Goal: Find specific page/section: Find specific page/section

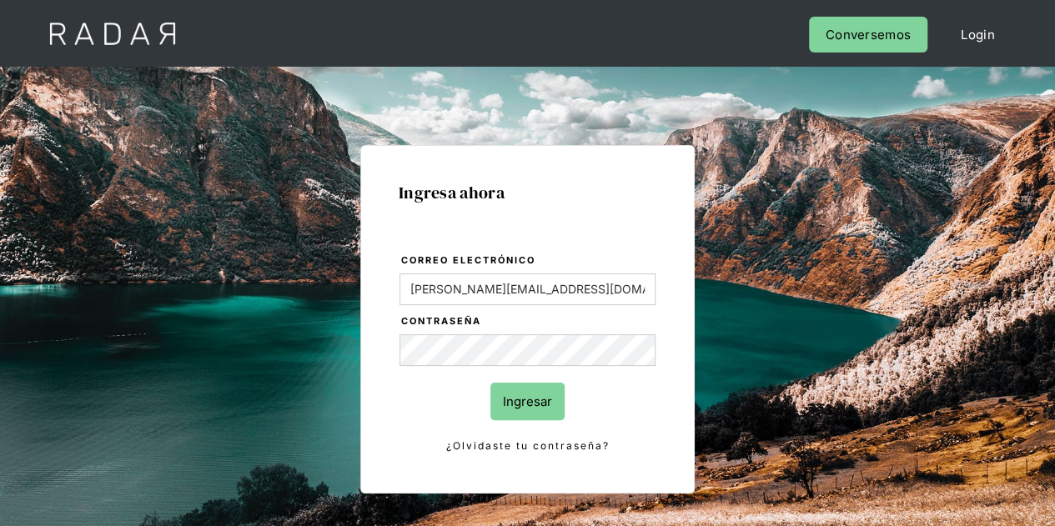
click at [539, 405] on input "Ingresar" at bounding box center [527, 402] width 74 height 38
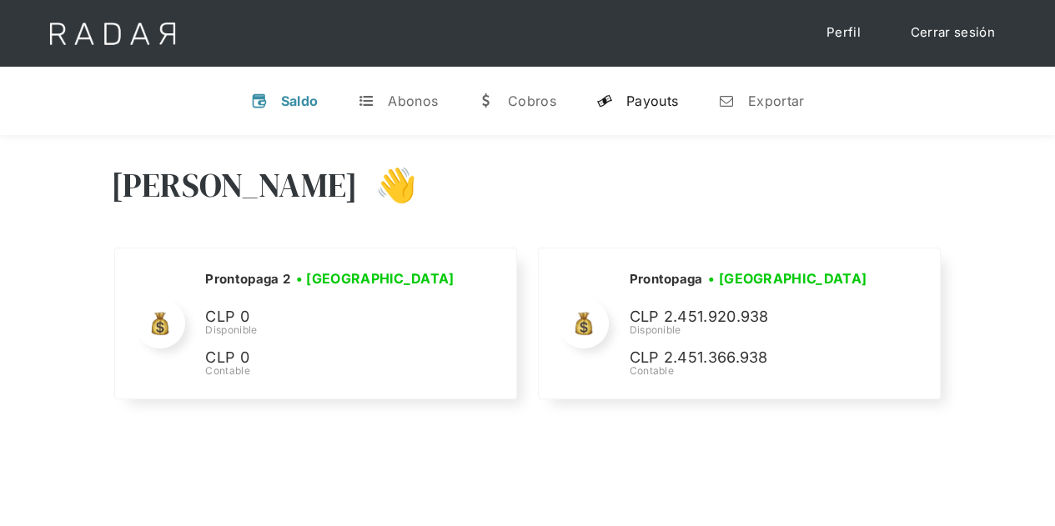
click at [655, 99] on div "Payouts" at bounding box center [652, 101] width 52 height 17
click at [647, 108] on div "Payouts" at bounding box center [652, 101] width 52 height 17
